Goal: Check status: Check status

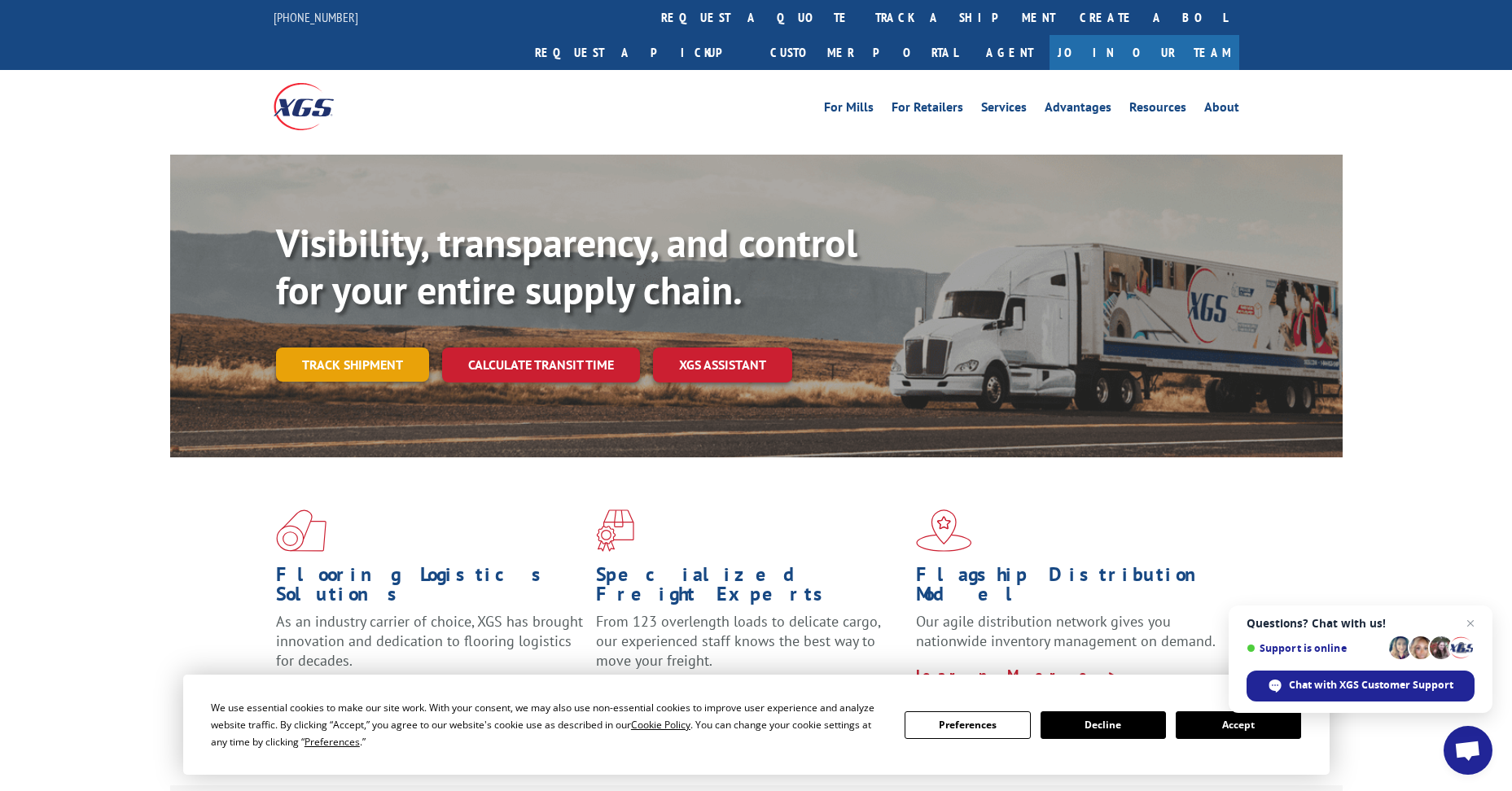
click at [374, 347] on link "Track shipment" at bounding box center [352, 364] width 153 height 34
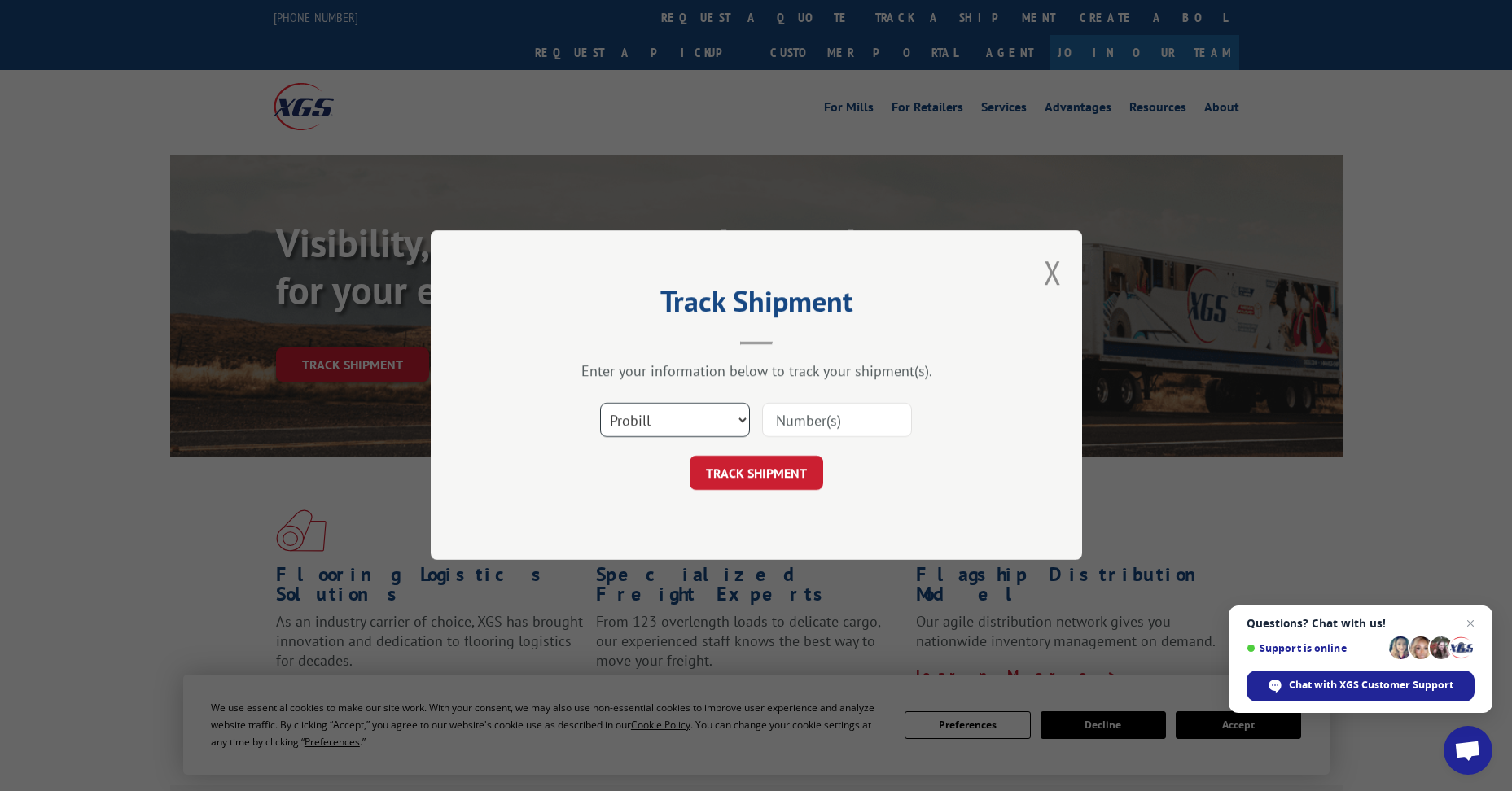
drag, startPoint x: 659, startPoint y: 424, endPoint x: 652, endPoint y: 439, distance: 16.6
click at [659, 427] on select "Select category... Probill BOL PO" at bounding box center [674, 420] width 150 height 34
select select "bol"
click at [600, 404] on select "Select category... Probill BOL PO" at bounding box center [674, 420] width 150 height 34
click at [827, 425] on input at bounding box center [836, 420] width 150 height 34
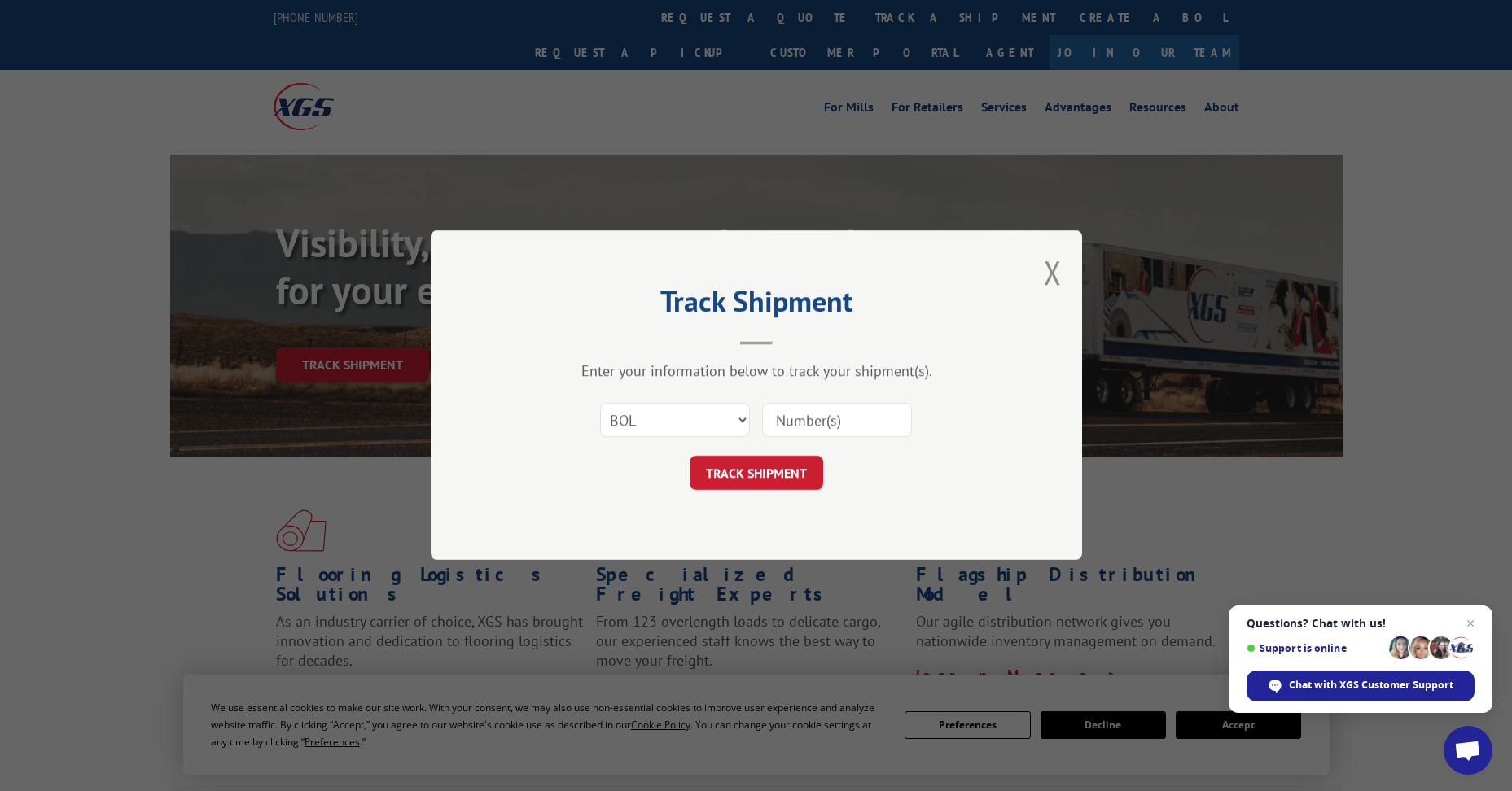
paste input "5176337"
type input "5176337"
click at [755, 469] on button "TRACK SHIPMENT" at bounding box center [756, 473] width 133 height 34
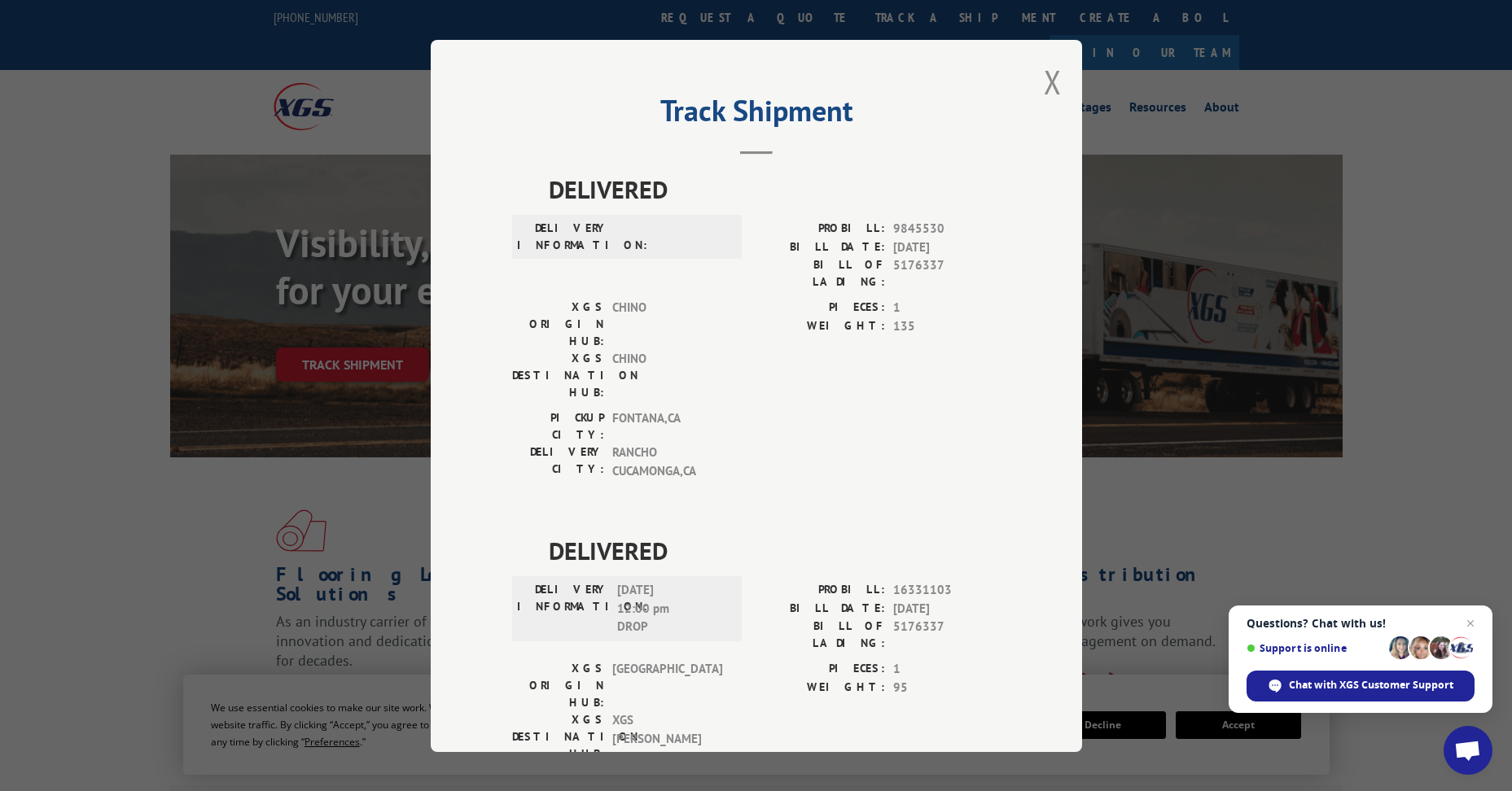
click at [1032, 84] on div "Track Shipment DELIVERED DELIVERY INFORMATION: PROBILL: 9845530 BILL DATE: [DAT…" at bounding box center [756, 396] width 652 height 712
click at [1051, 84] on button "Close modal" at bounding box center [1052, 82] width 18 height 43
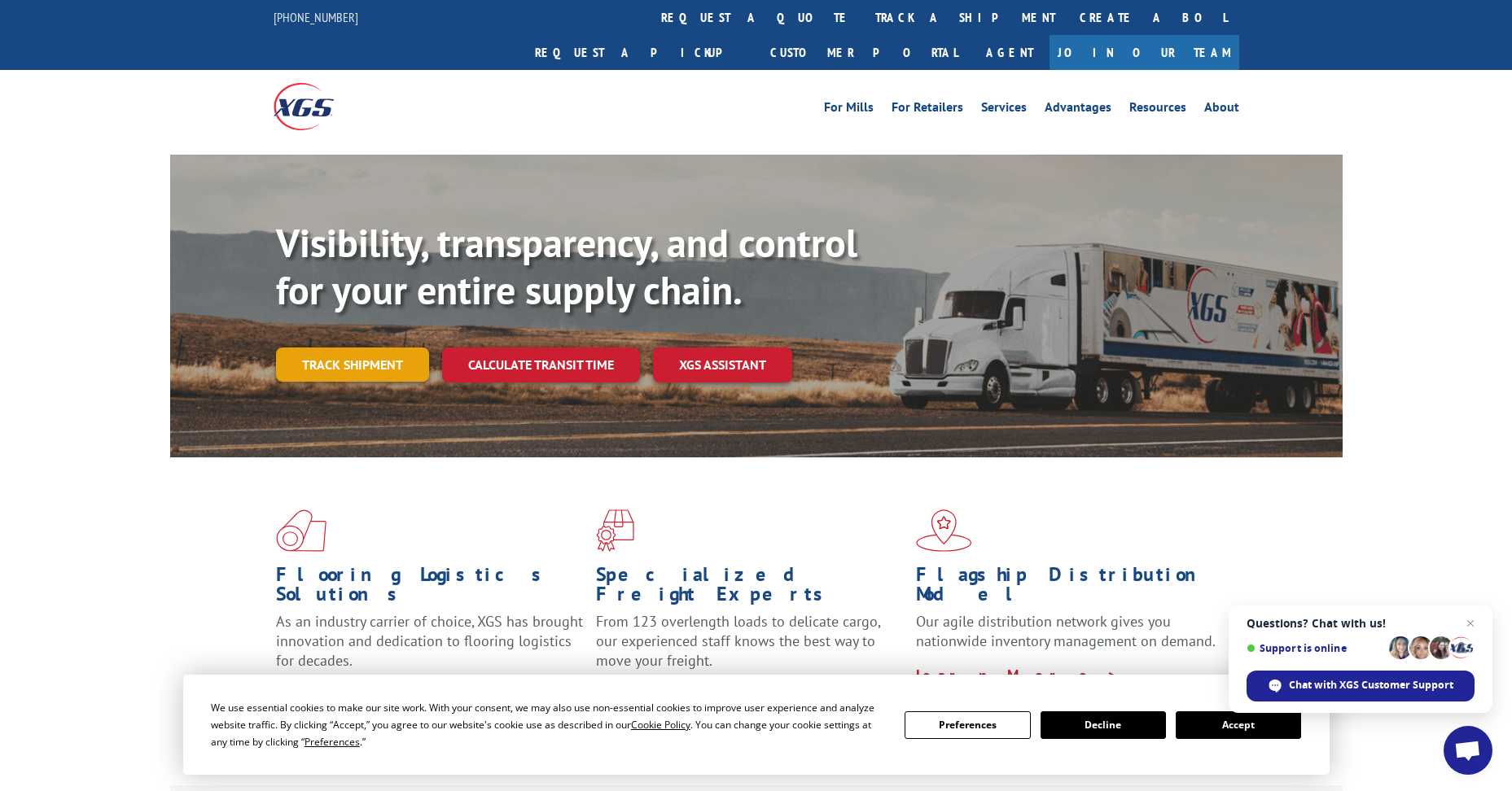
click at [318, 347] on link "Track shipment" at bounding box center [352, 364] width 153 height 34
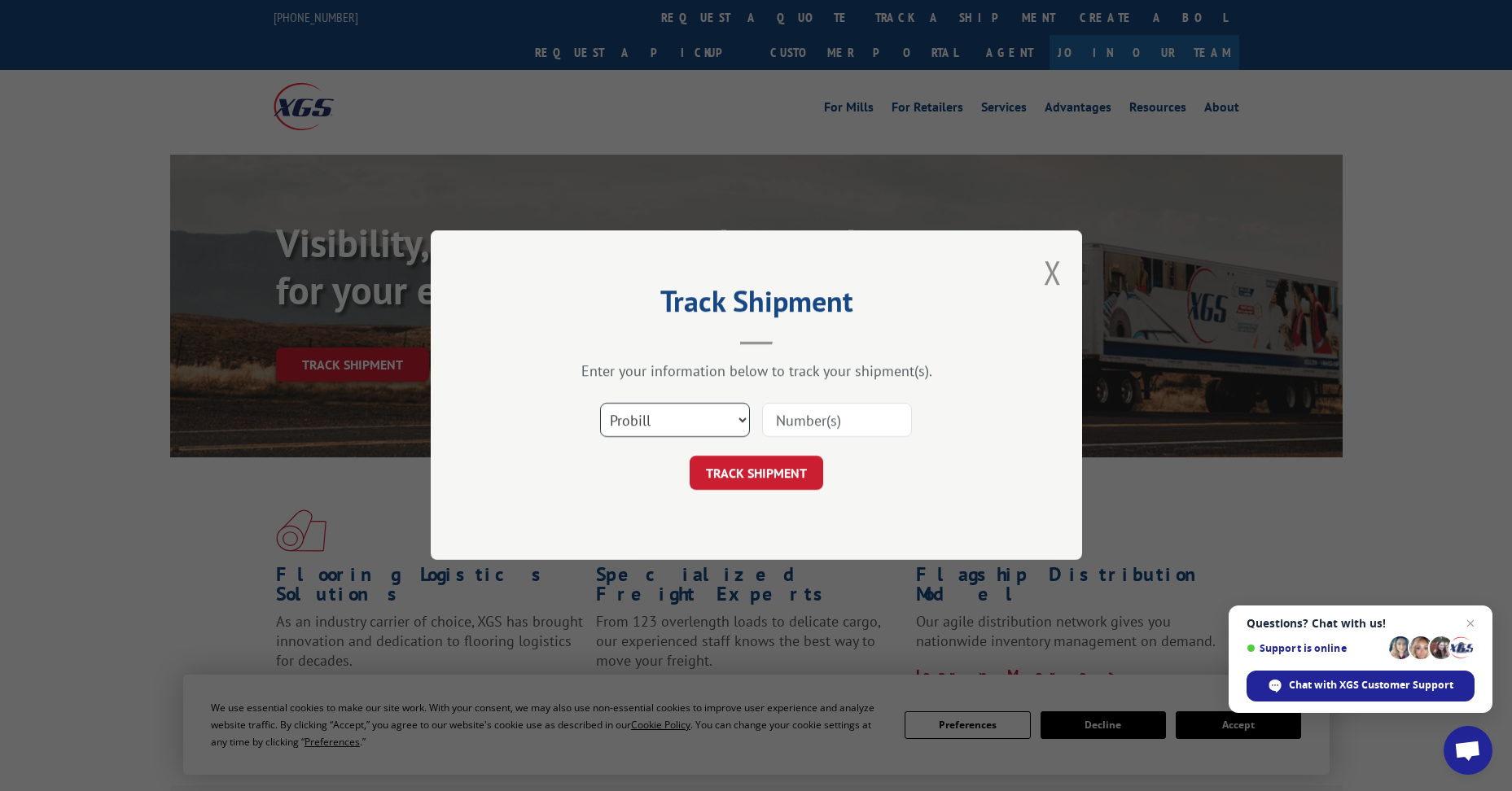
drag, startPoint x: 650, startPoint y: 410, endPoint x: 653, endPoint y: 423, distance: 13.3
click at [652, 415] on select "Select category... Probill BOL PO" at bounding box center [674, 420] width 150 height 34
select select "bol"
click at [600, 404] on select "Select category... Probill BOL PO" at bounding box center [674, 420] width 150 height 34
click at [815, 418] on input at bounding box center [836, 420] width 150 height 34
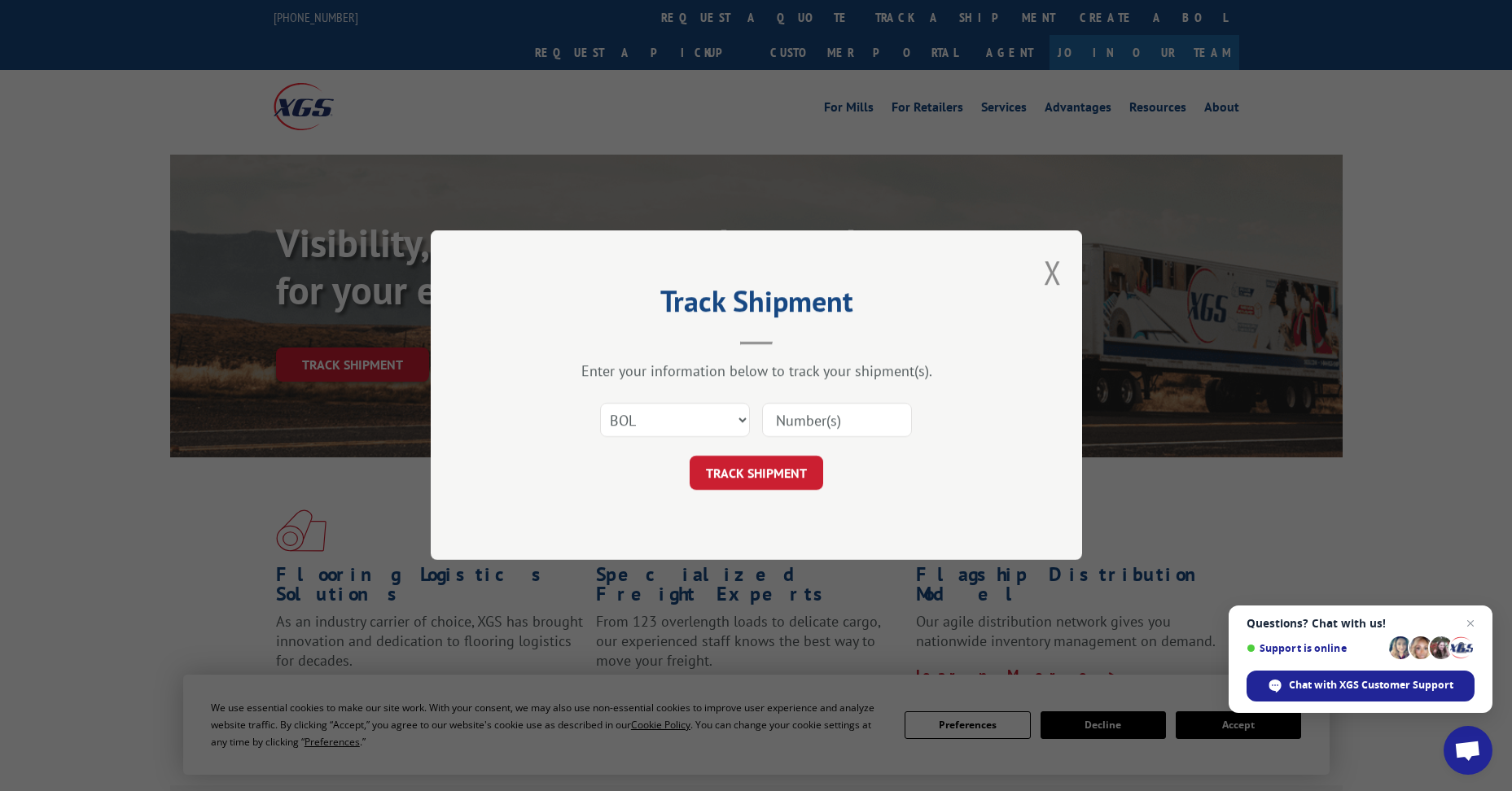
paste input "6021872"
type input "6021872"
click at [754, 473] on button "TRACK SHIPMENT" at bounding box center [756, 473] width 133 height 34
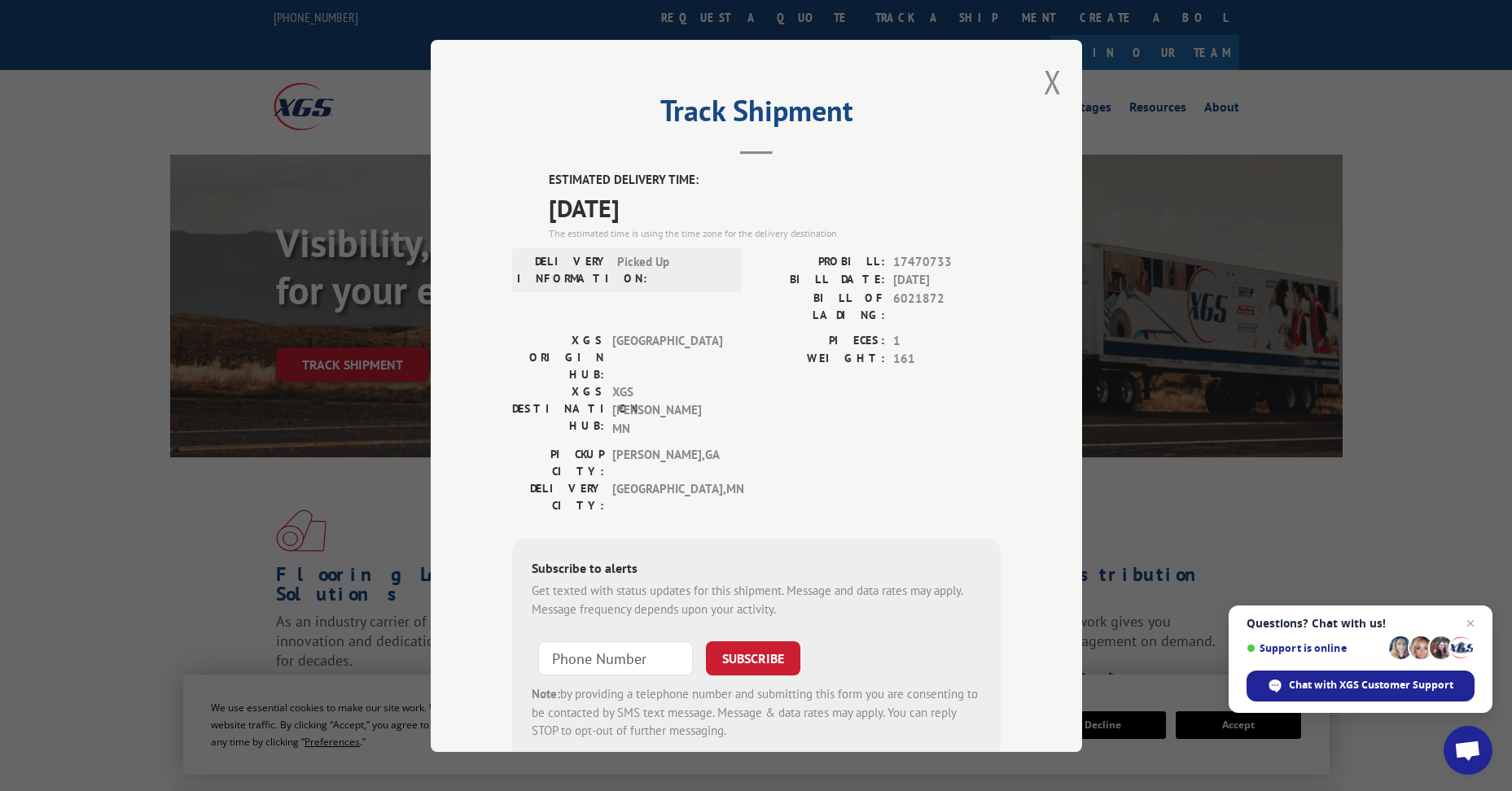
drag, startPoint x: 1045, startPoint y: 81, endPoint x: 850, endPoint y: 130, distance: 201.1
click at [1043, 81] on button "Close modal" at bounding box center [1052, 82] width 18 height 43
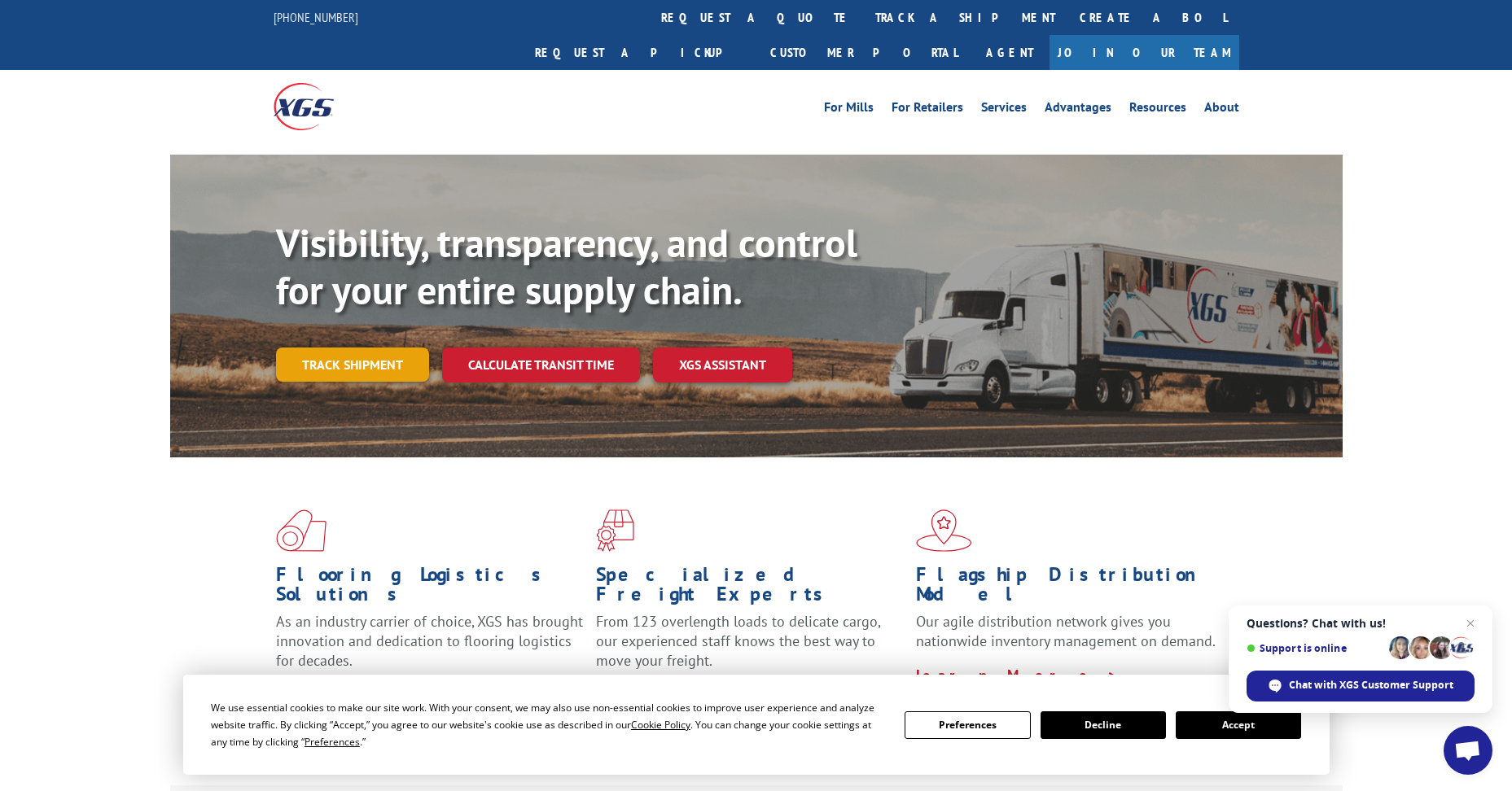
click at [304, 347] on link "Track shipment" at bounding box center [352, 364] width 153 height 34
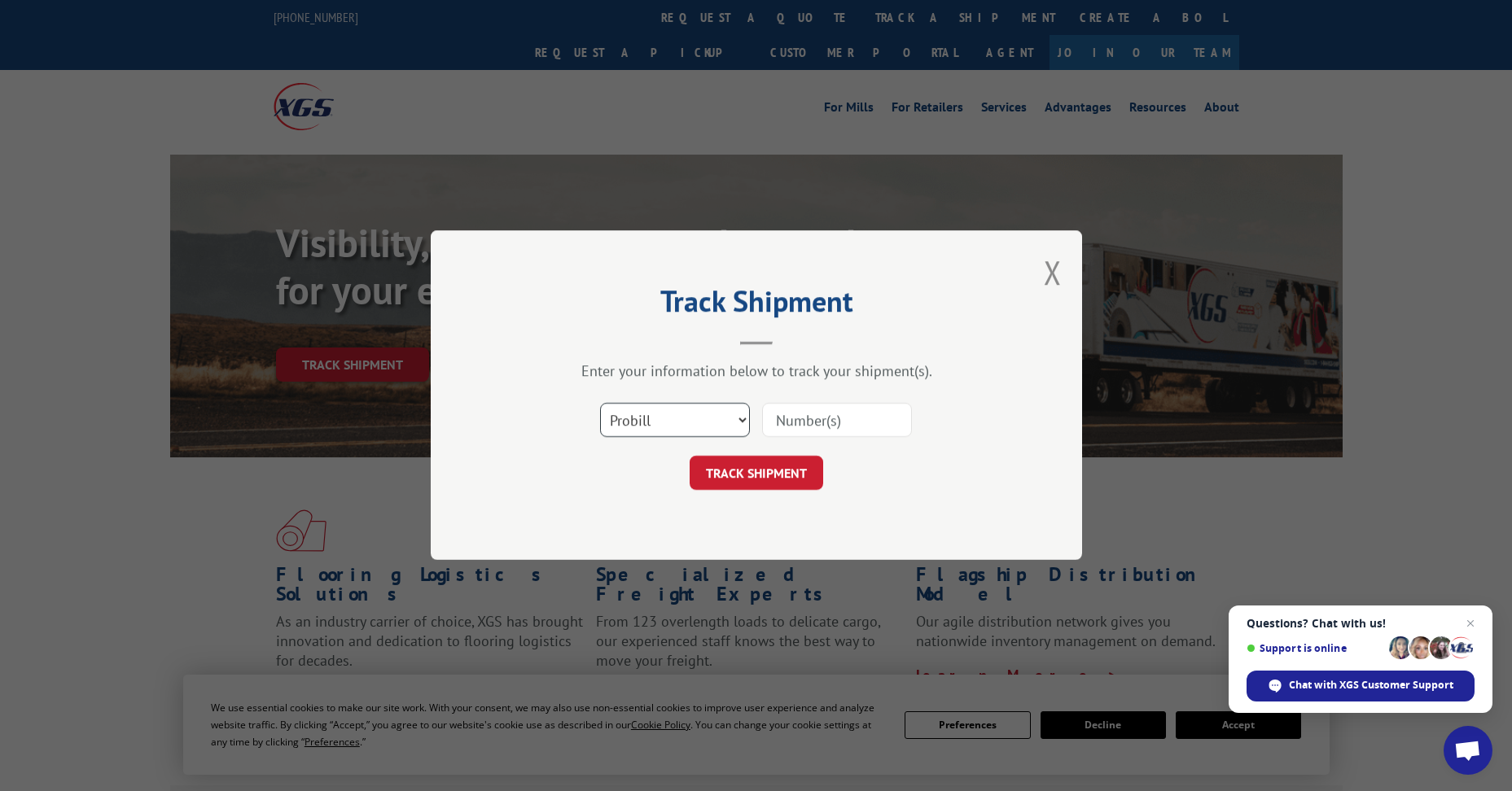
drag, startPoint x: 658, startPoint y: 419, endPoint x: 659, endPoint y: 430, distance: 11.0
click at [659, 421] on select "Select category... Probill BOL PO" at bounding box center [674, 420] width 150 height 34
select select "bol"
click at [600, 404] on select "Select category... Probill BOL PO" at bounding box center [674, 420] width 150 height 34
click at [840, 416] on input at bounding box center [836, 420] width 150 height 34
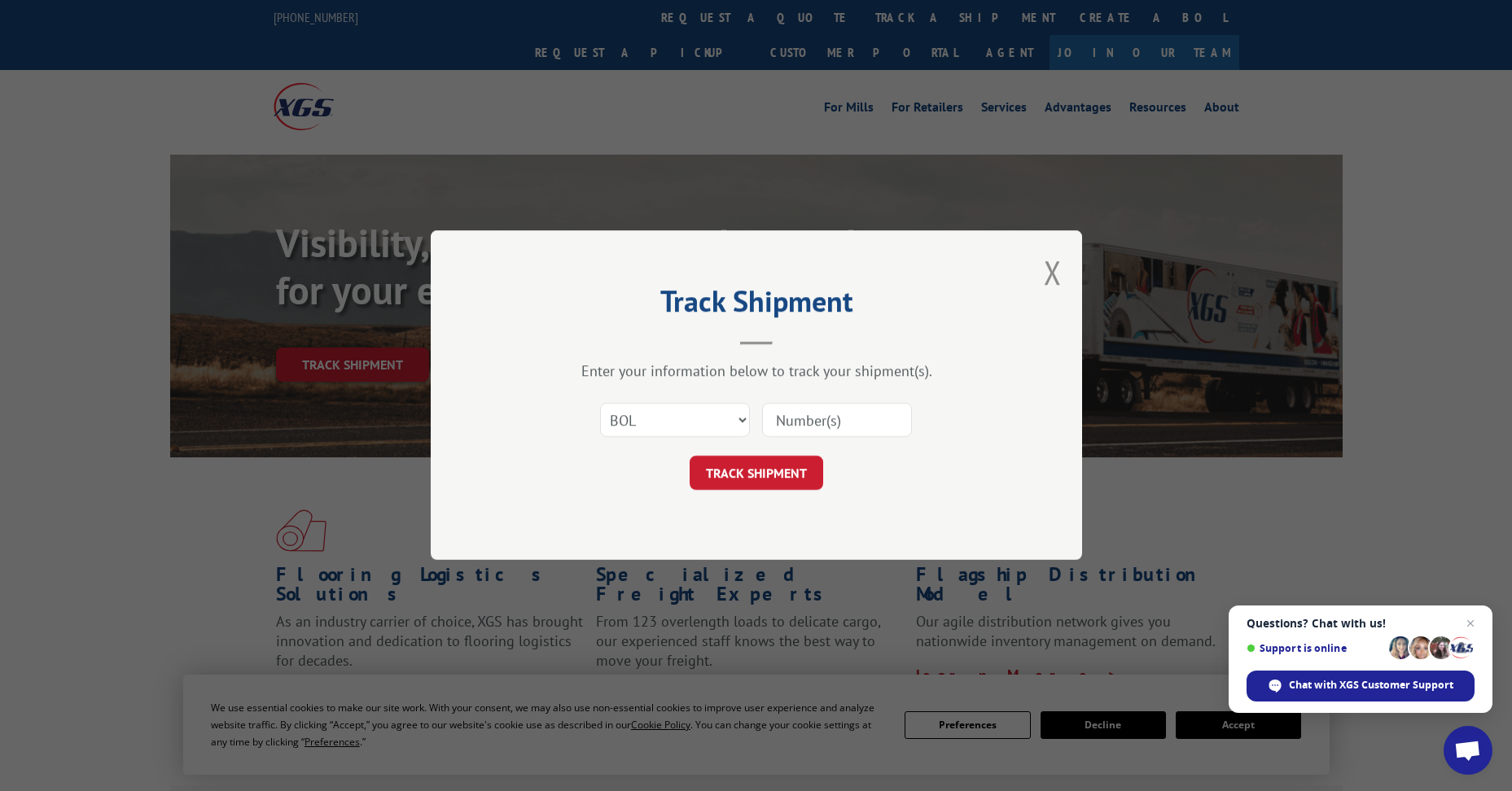
paste input "5193920"
type input "5193920"
click at [771, 486] on button "TRACK SHIPMENT" at bounding box center [756, 473] width 133 height 34
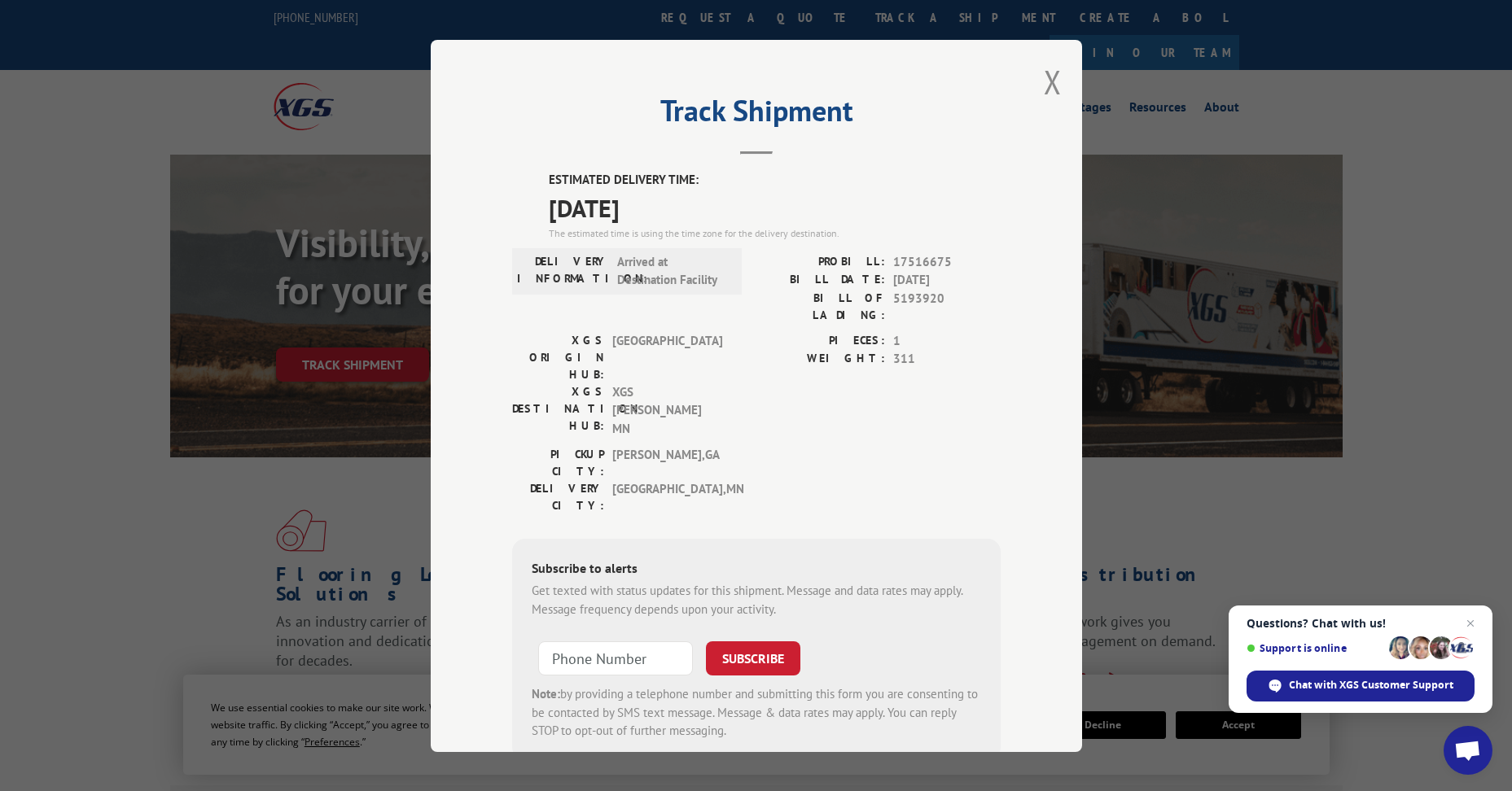
drag, startPoint x: 1052, startPoint y: 83, endPoint x: 996, endPoint y: 100, distance: 58.5
click at [1052, 84] on button "Close modal" at bounding box center [1052, 82] width 18 height 43
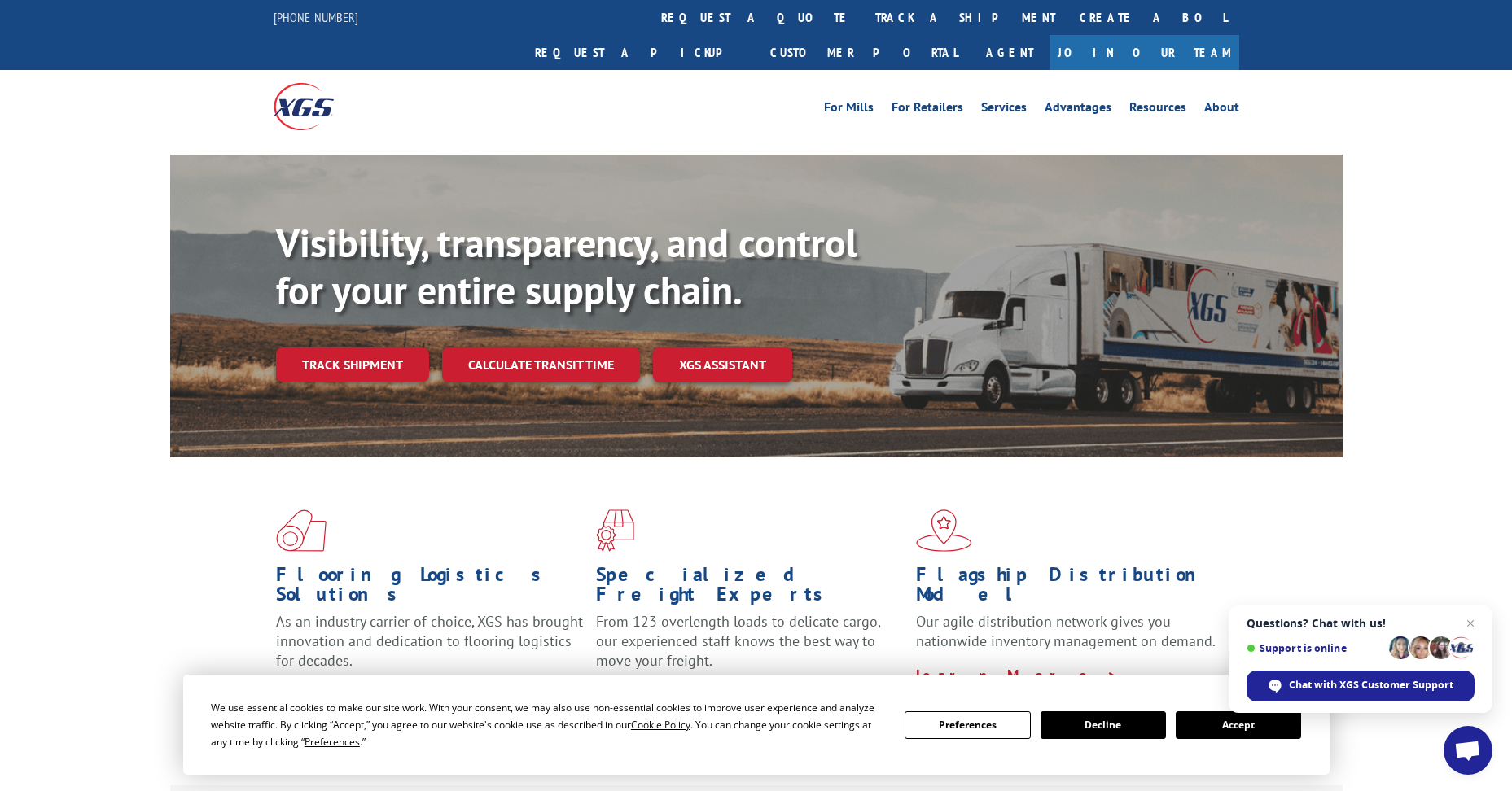
click at [345, 274] on b "Visibility, transparency, and control for your entire supply chain." at bounding box center [566, 266] width 581 height 98
click at [334, 347] on link "Track shipment" at bounding box center [352, 364] width 153 height 34
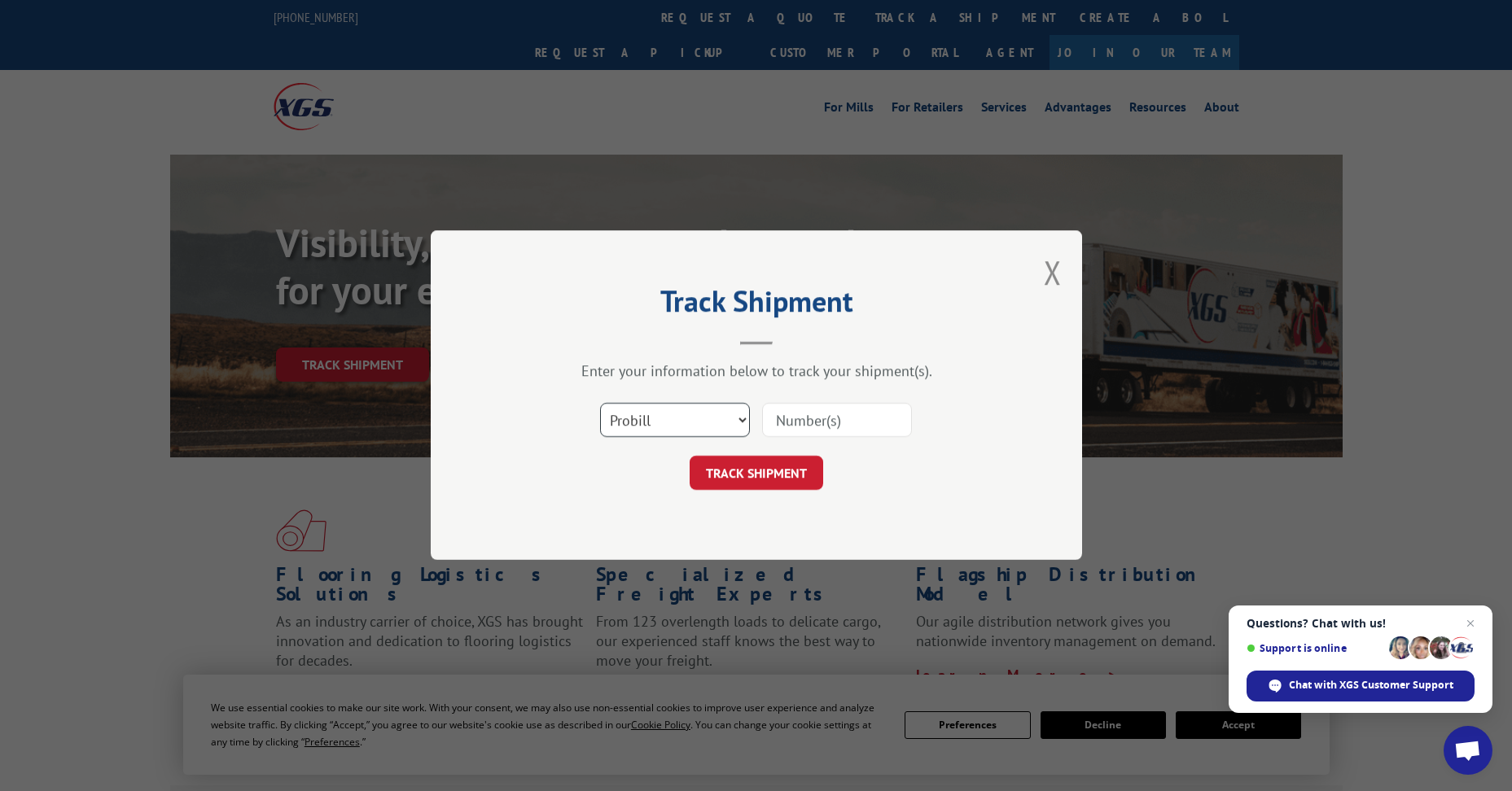
drag, startPoint x: 645, startPoint y: 419, endPoint x: 657, endPoint y: 438, distance: 22.5
click at [646, 419] on select "Select category... Probill BOL PO" at bounding box center [674, 420] width 150 height 34
select select "bol"
click at [600, 404] on select "Select category... Probill BOL PO" at bounding box center [674, 420] width 150 height 34
click at [807, 414] on input at bounding box center [836, 420] width 150 height 34
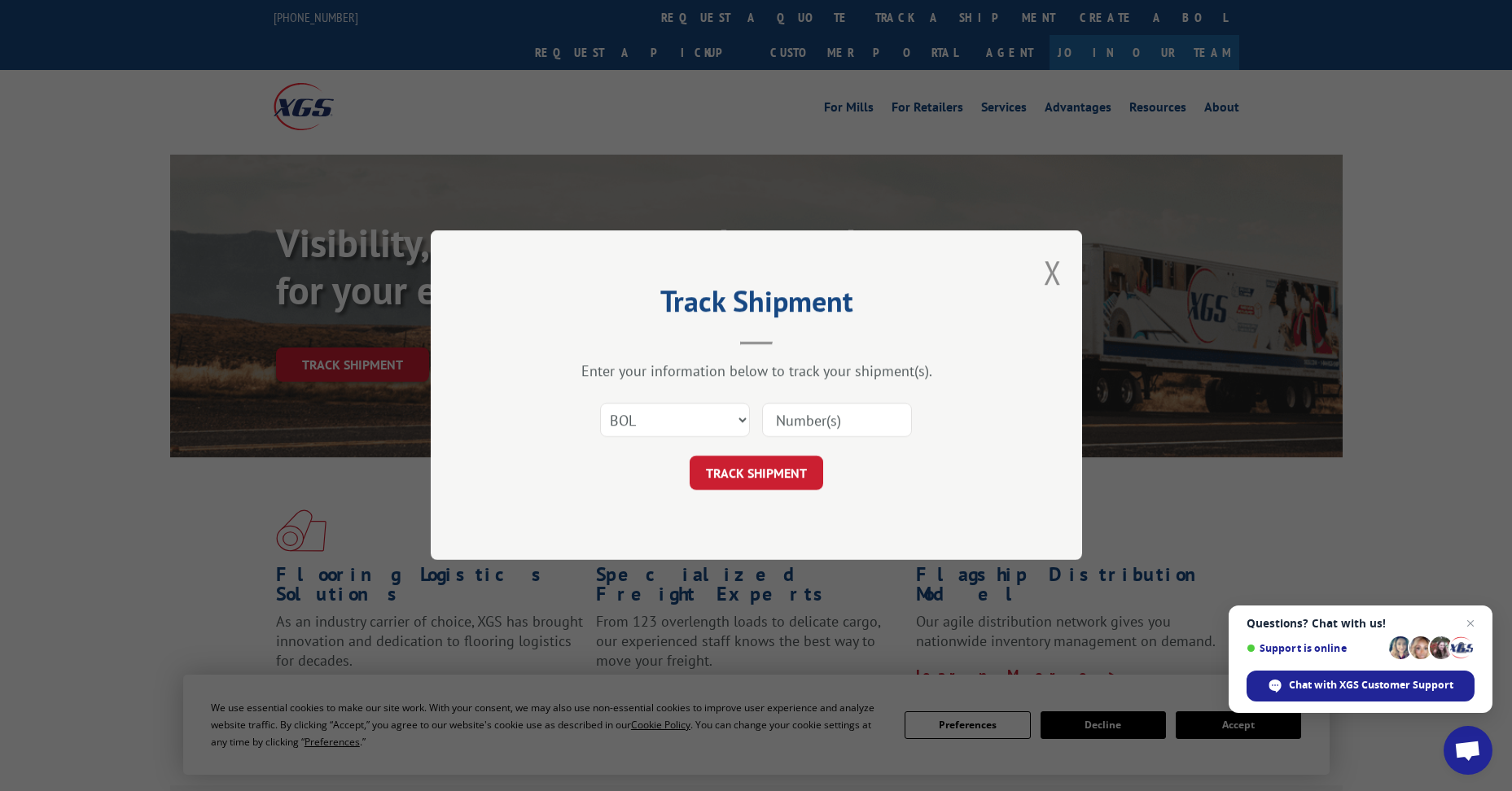
paste input "6023791"
type input "6023791"
drag, startPoint x: 765, startPoint y: 451, endPoint x: 766, endPoint y: 471, distance: 20.0
click at [765, 451] on form "Select category... Probill BOL PO 6023791 TRACK SHIPMENT" at bounding box center [756, 443] width 489 height 97
drag, startPoint x: 767, startPoint y: 469, endPoint x: 758, endPoint y: 475, distance: 10.8
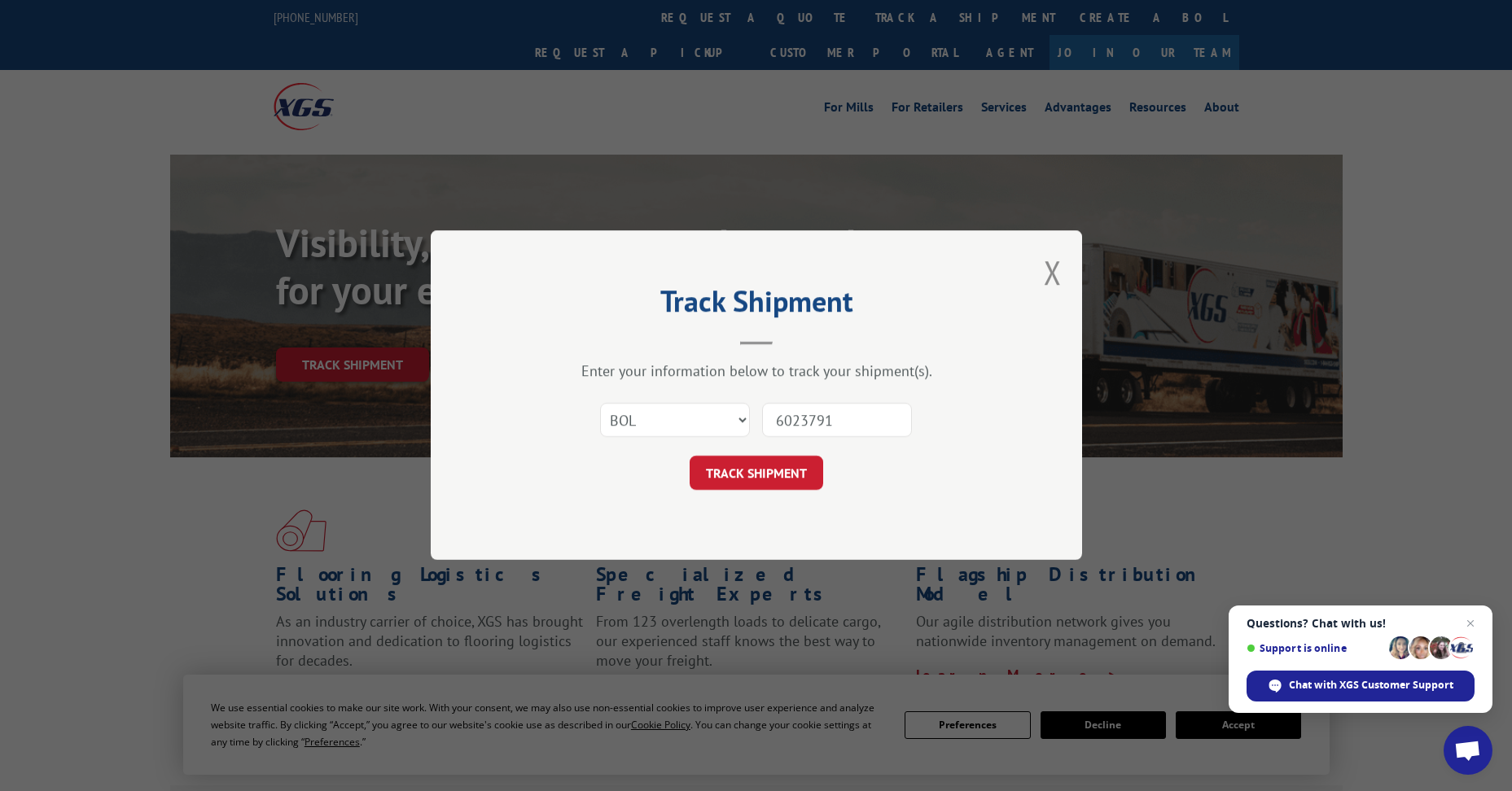
click at [769, 469] on button "TRACK SHIPMENT" at bounding box center [756, 473] width 133 height 34
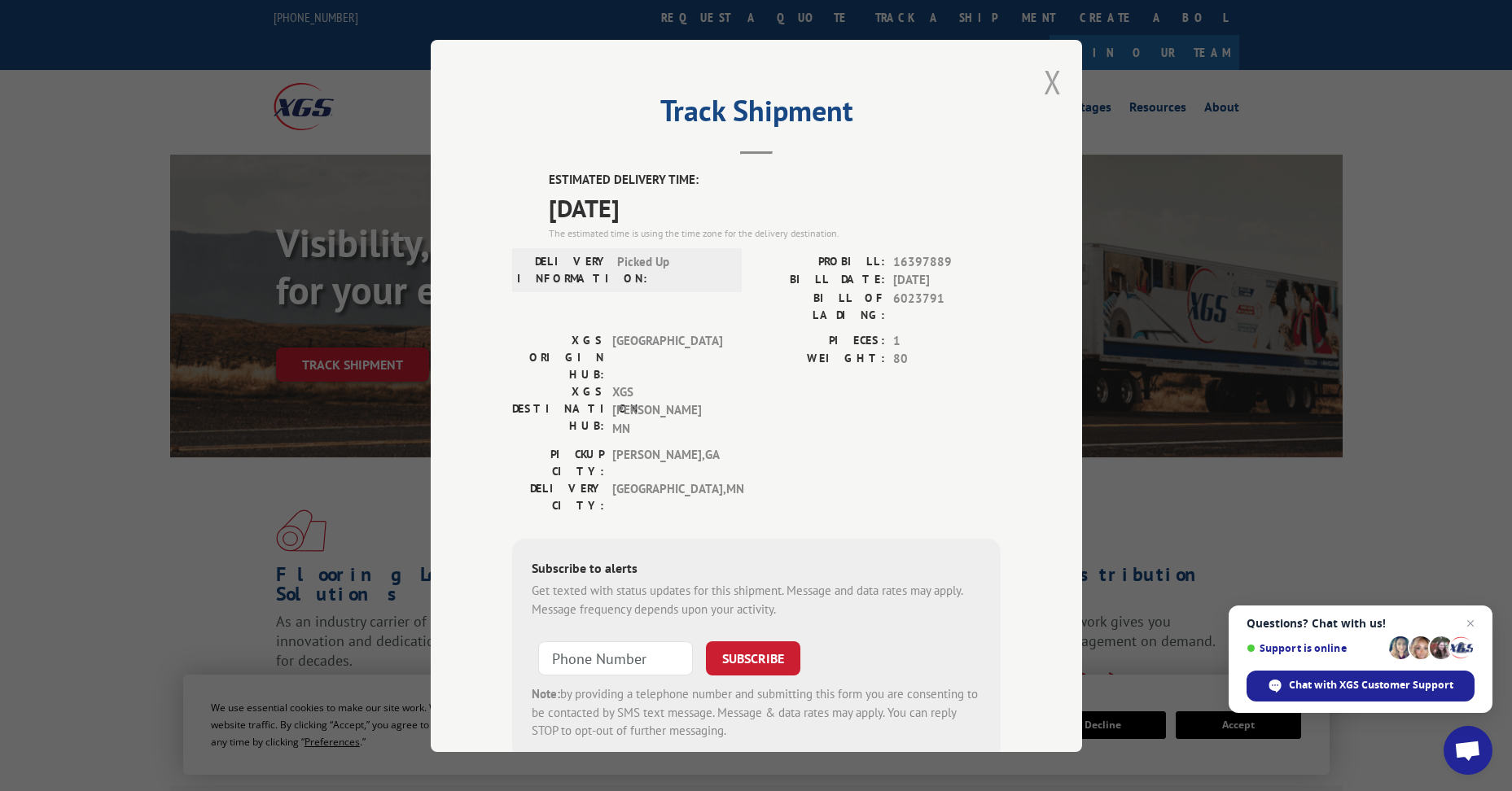
drag, startPoint x: 1057, startPoint y: 76, endPoint x: 1049, endPoint y: 82, distance: 10.0
click at [1055, 79] on div "Track Shipment ESTIMATED DELIVERY TIME: [DATE] The estimated time is using the …" at bounding box center [756, 396] width 652 height 712
click at [1053, 83] on button "Close modal" at bounding box center [1052, 82] width 18 height 43
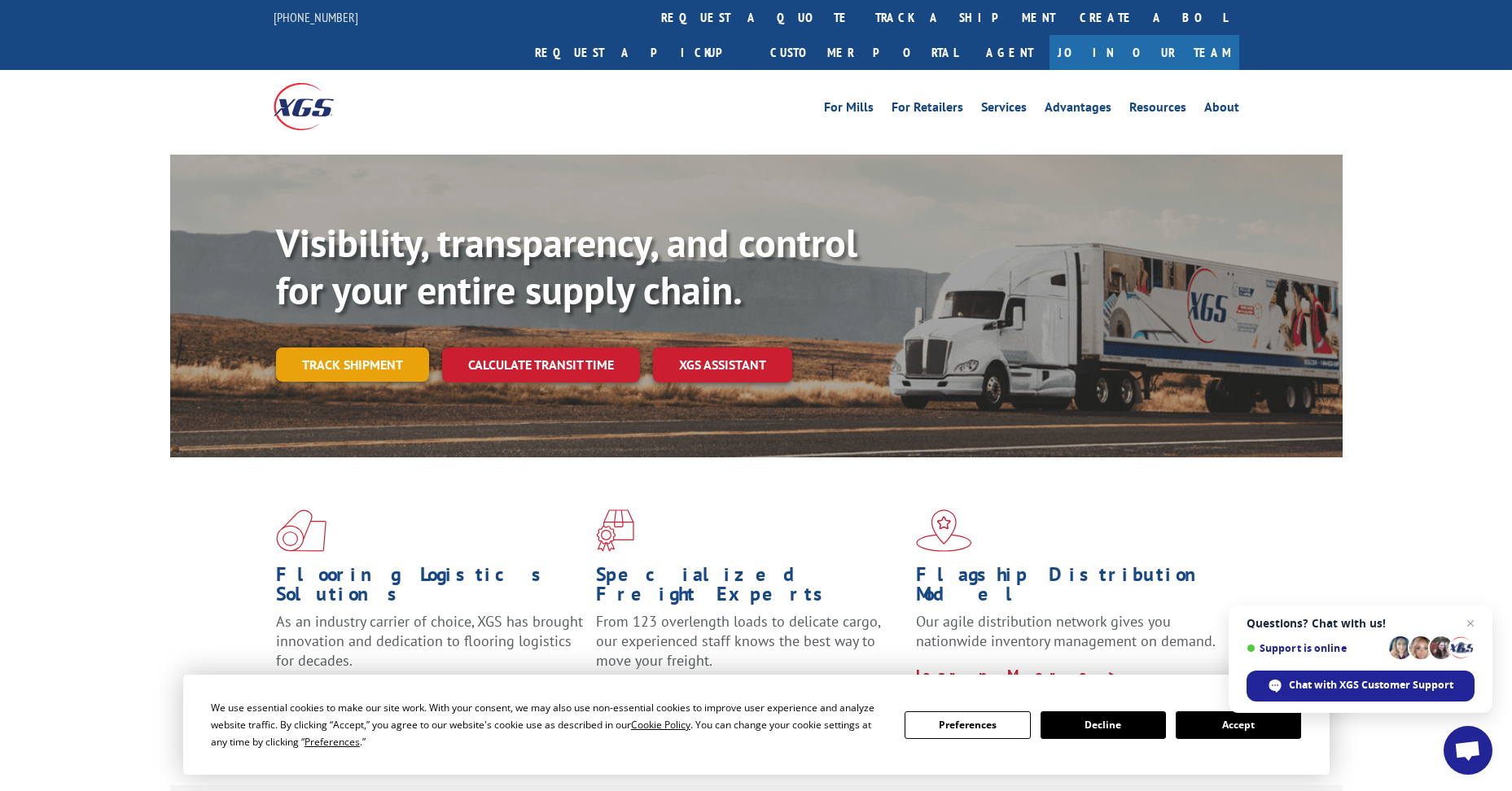
click at [365, 347] on link "Track shipment" at bounding box center [352, 364] width 153 height 34
click at [0, 0] on div "Track Shipment ESTIMATED DELIVERY TIME: [DATE] The estimated time is using the …" at bounding box center [0, 0] width 0 height 0
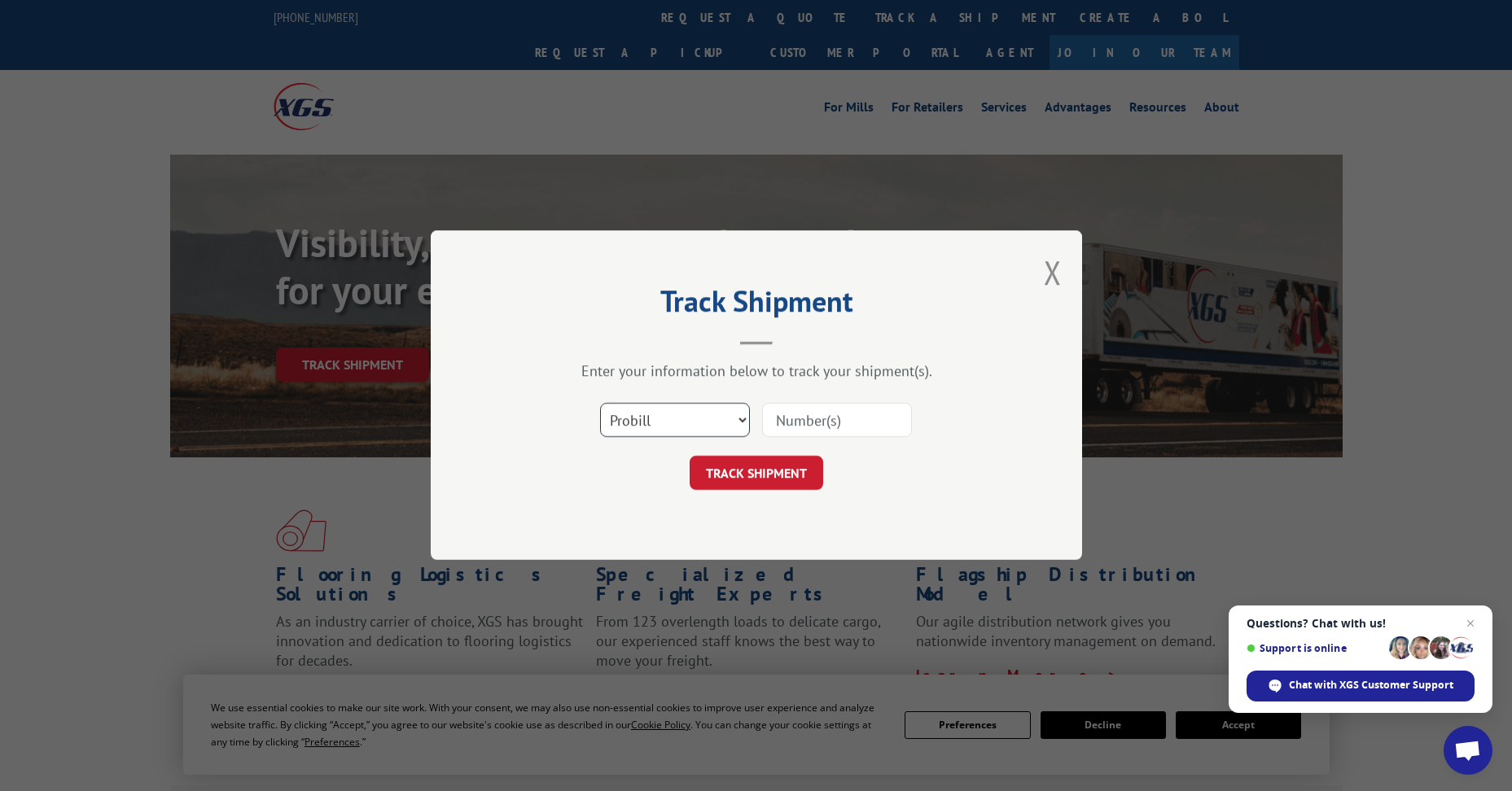
click at [676, 417] on select "Select category... Probill BOL PO" at bounding box center [674, 420] width 150 height 34
select select "bol"
click at [600, 404] on select "Select category... Probill BOL PO" at bounding box center [674, 420] width 150 height 34
paste input "5126285"
type input "5126285"
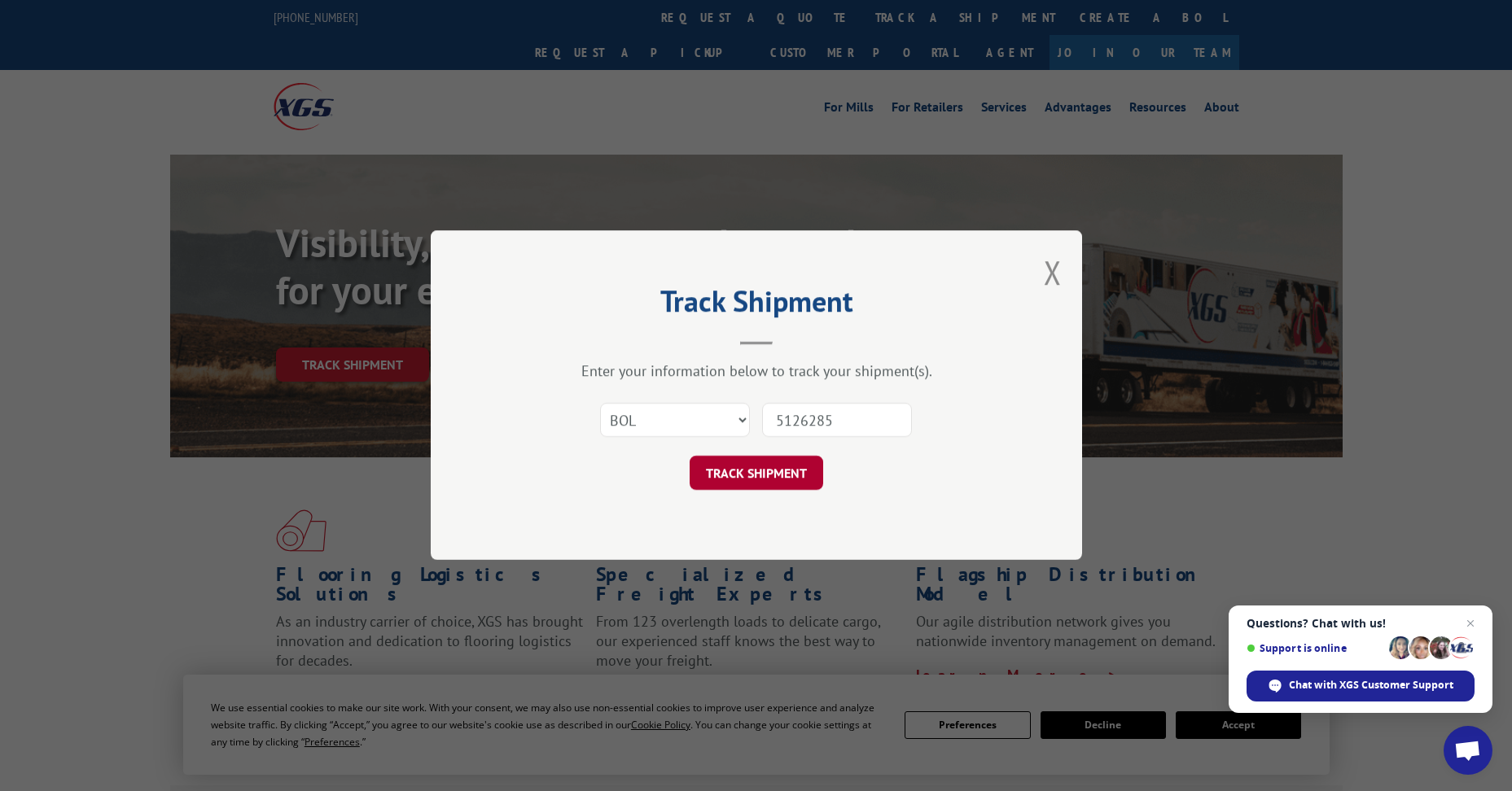
drag, startPoint x: 737, startPoint y: 468, endPoint x: 770, endPoint y: 466, distance: 33.1
click at [770, 466] on button "TRACK SHIPMENT" at bounding box center [756, 473] width 133 height 34
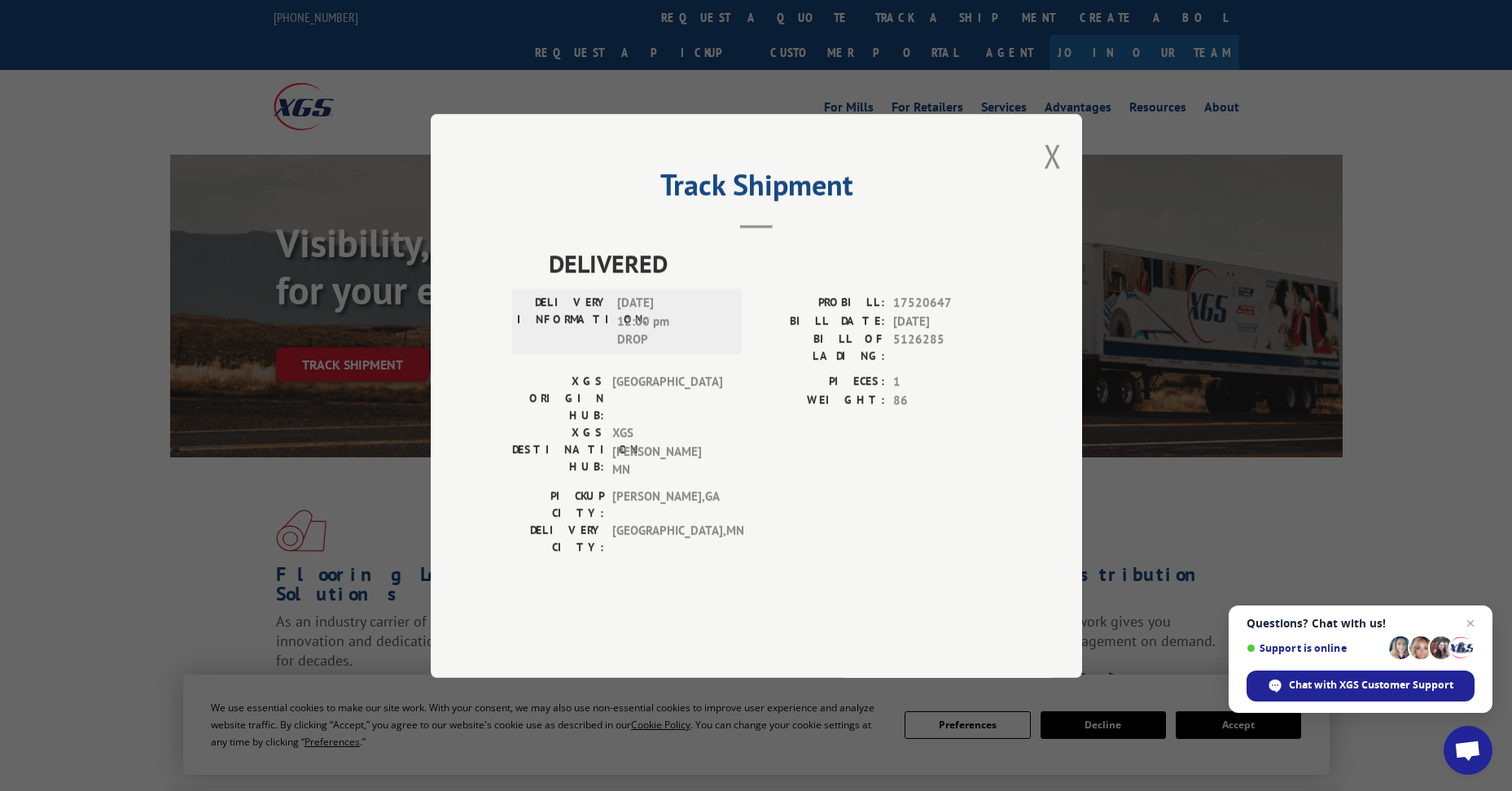
click at [1062, 204] on div "Track Shipment DELIVERED DELIVERY INFORMATION: [DATE] 12:00 pm DROP PROBILL: 17…" at bounding box center [756, 396] width 652 height 564
click at [1054, 178] on button "Close modal" at bounding box center [1052, 156] width 18 height 43
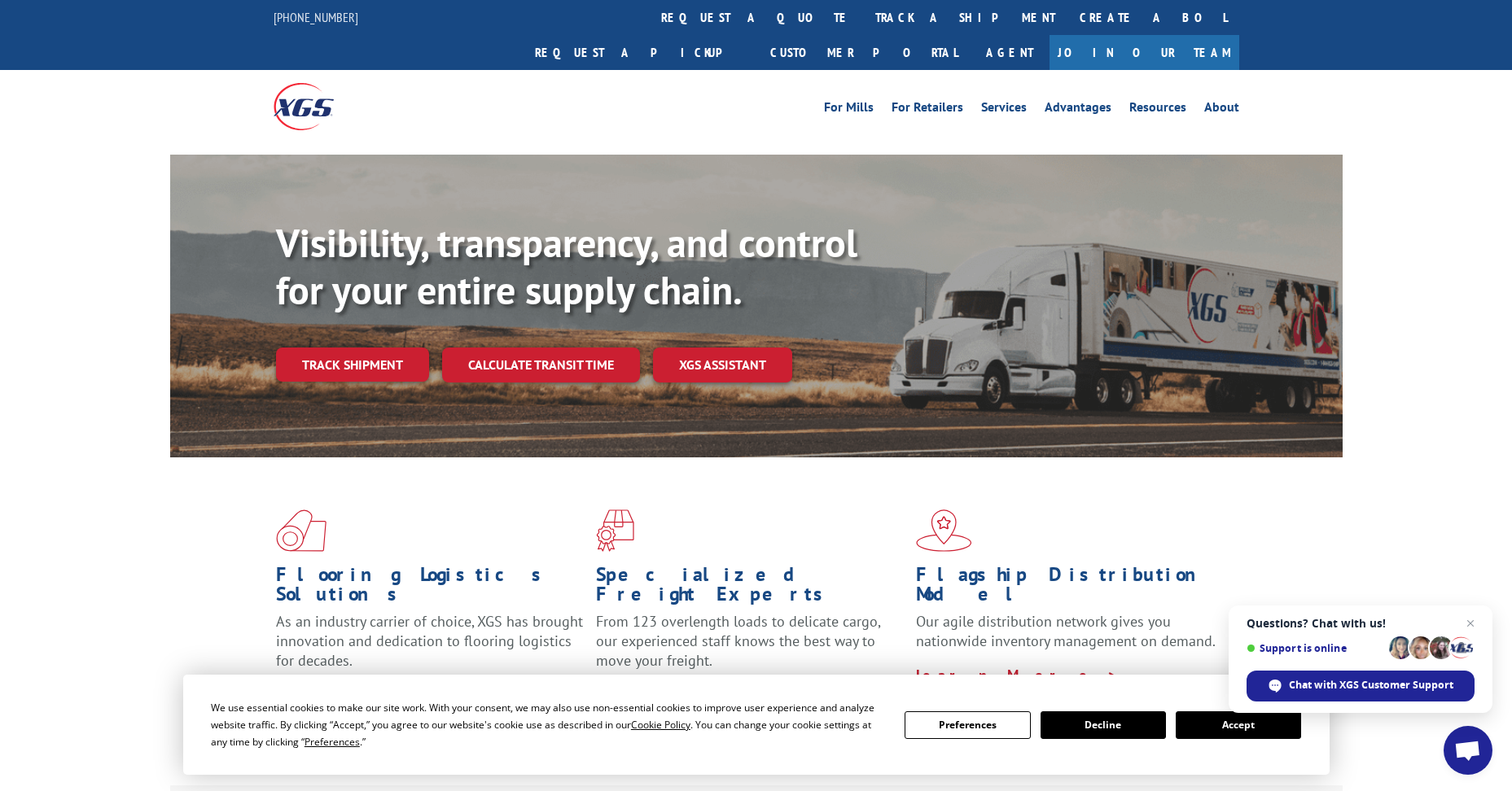
click at [369, 347] on link "Track shipment" at bounding box center [352, 364] width 153 height 34
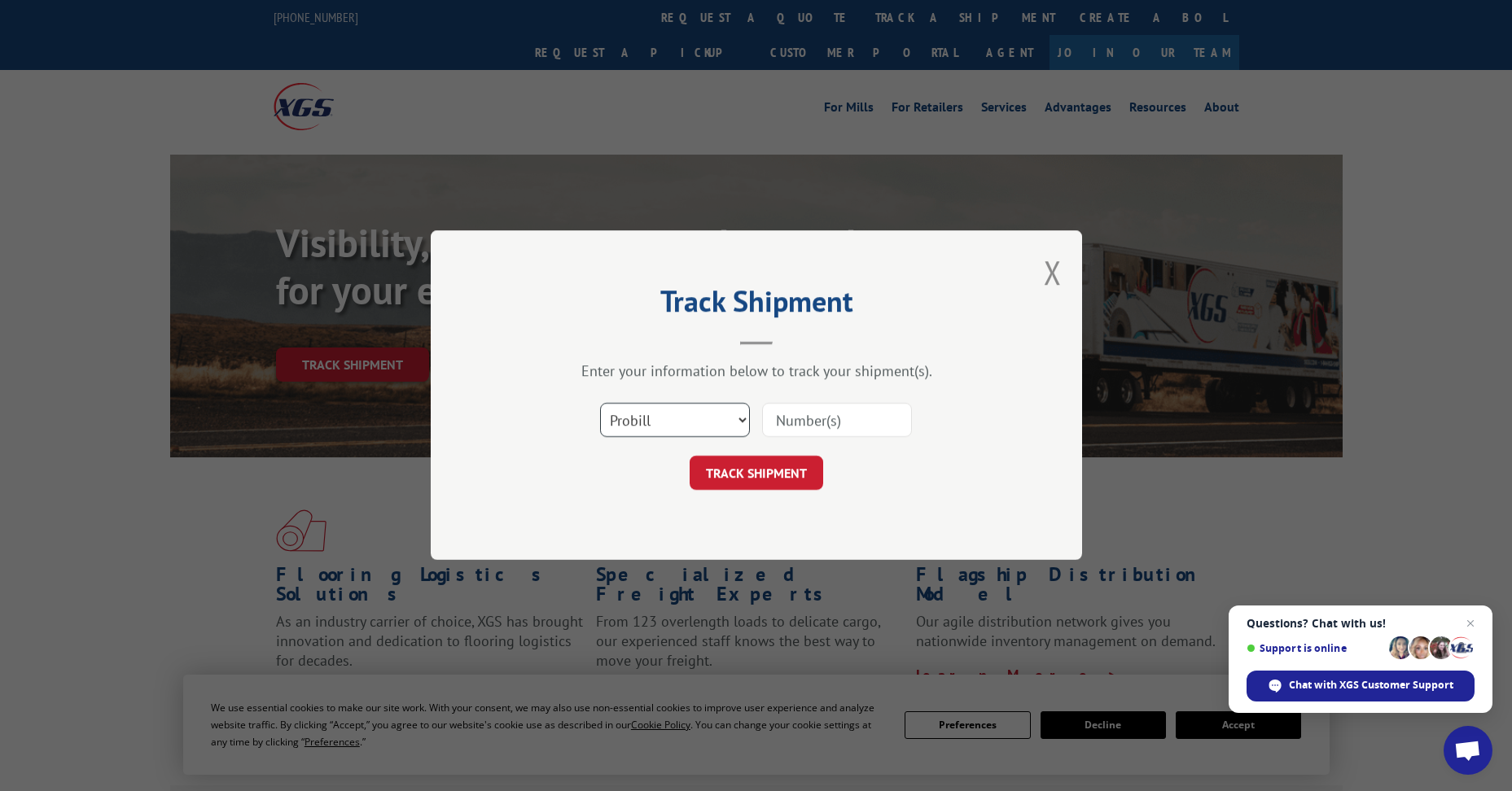
click at [666, 425] on select "Select category... Probill BOL PO" at bounding box center [674, 420] width 150 height 34
select select "bol"
click at [600, 404] on select "Select category... Probill BOL PO" at bounding box center [674, 420] width 150 height 34
click at [846, 418] on input at bounding box center [836, 420] width 150 height 34
paste input "5148055"
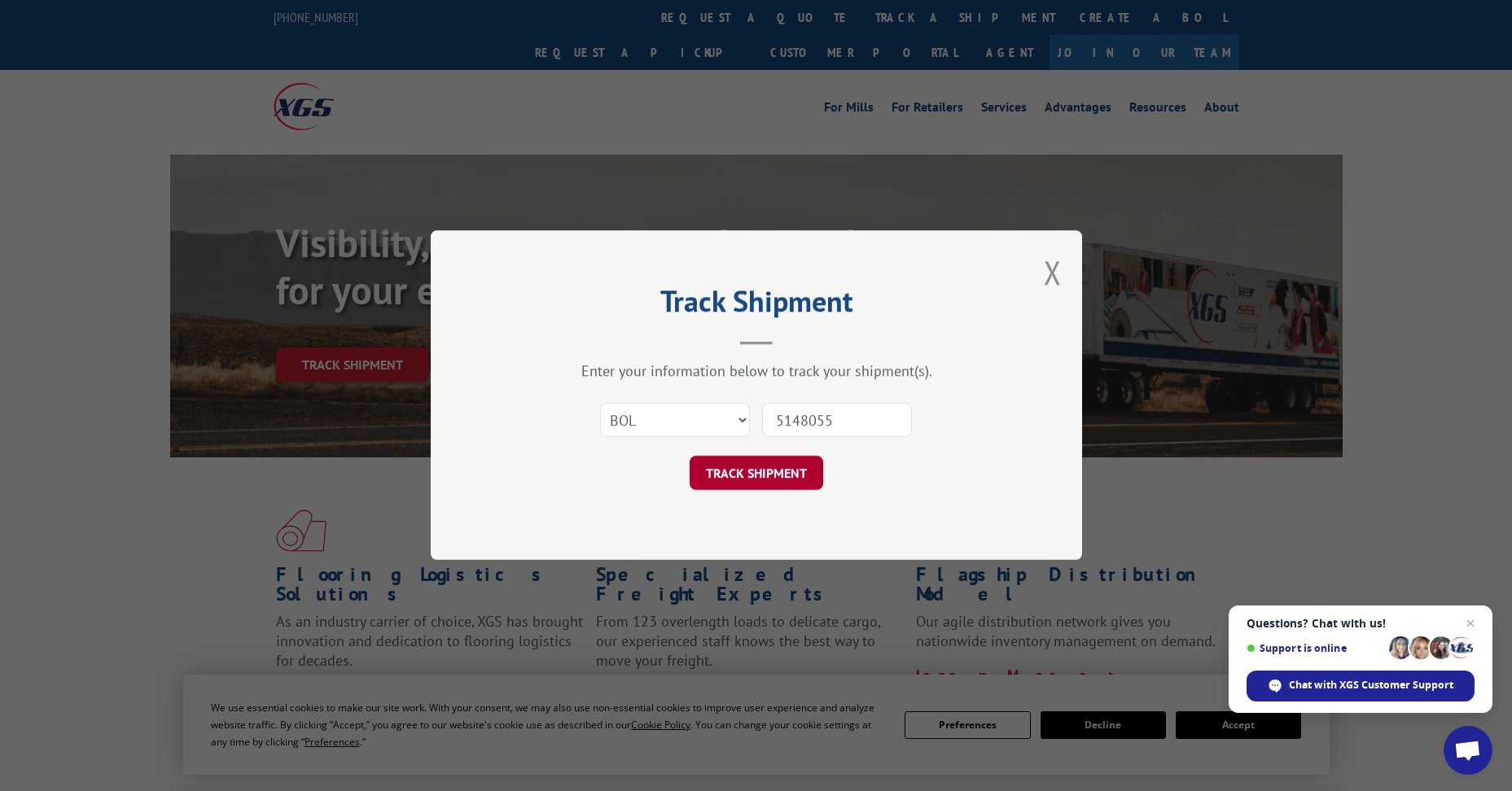
type input "5148055"
click at [749, 480] on button "TRACK SHIPMENT" at bounding box center [756, 473] width 133 height 34
